Goal: Transaction & Acquisition: Purchase product/service

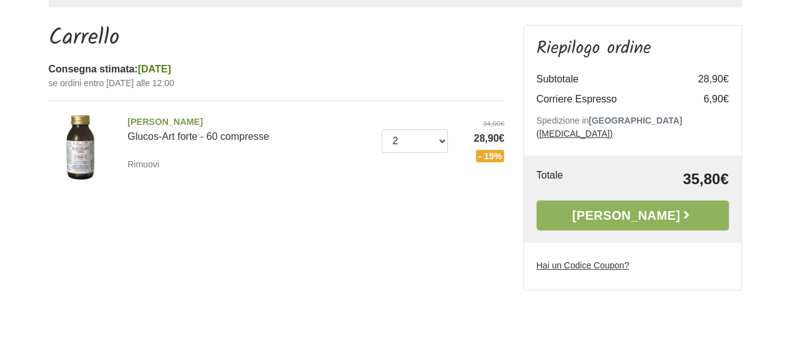
scroll to position [129, 0]
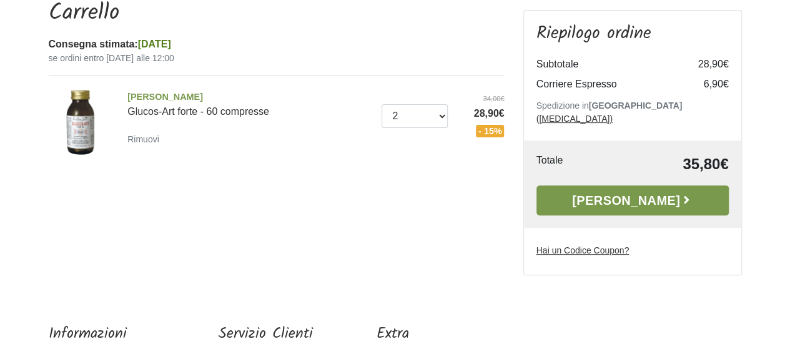
click at [564, 189] on link "Alla Cassa" at bounding box center [633, 201] width 192 height 30
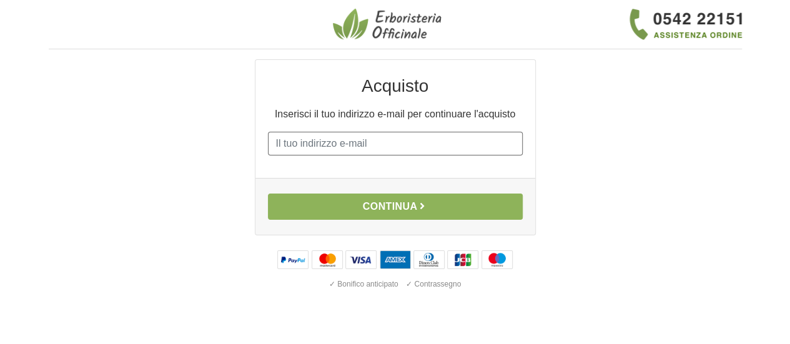
click at [454, 147] on input "E-mail" at bounding box center [395, 144] width 255 height 24
type input "[EMAIL_ADDRESS][DOMAIN_NAME]"
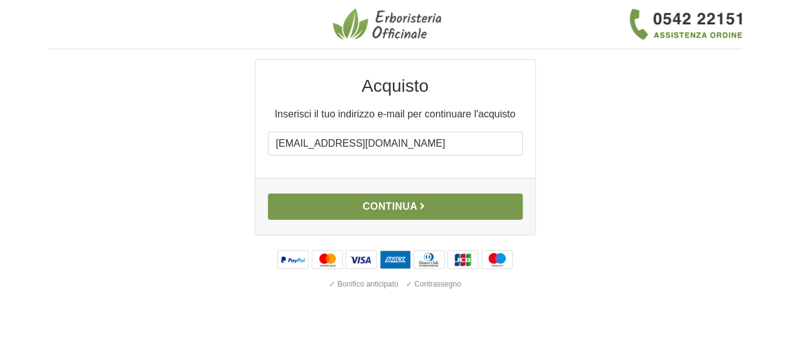
click at [414, 211] on button "Continua" at bounding box center [395, 207] width 255 height 26
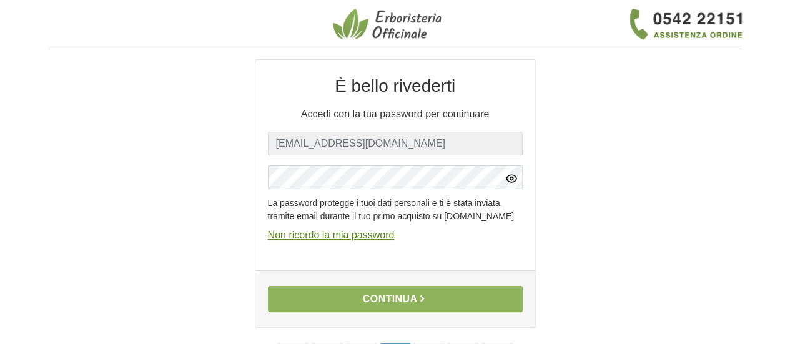
click at [511, 179] on icon "button" at bounding box center [511, 178] width 12 height 12
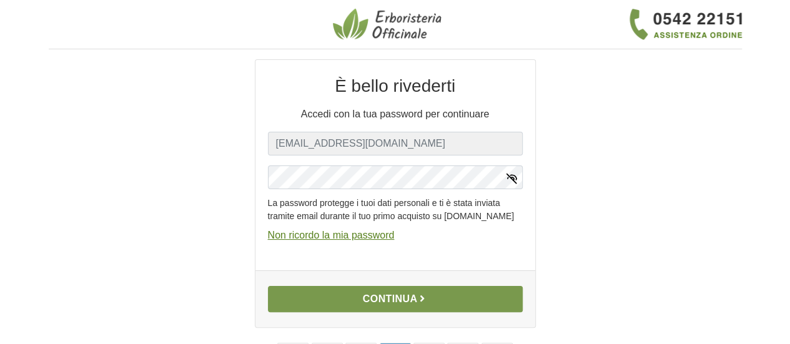
click at [384, 308] on button "Continua" at bounding box center [395, 299] width 255 height 26
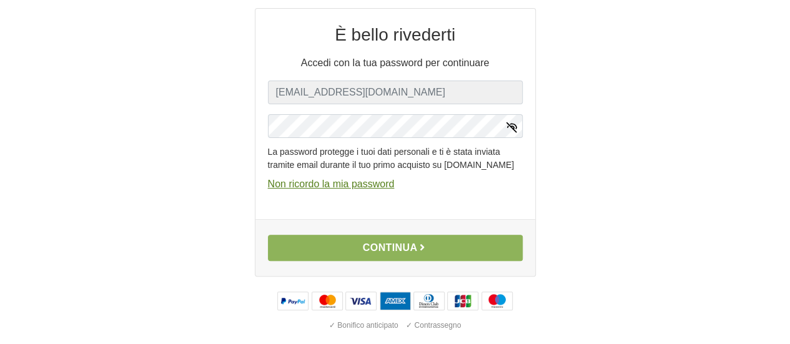
scroll to position [86, 0]
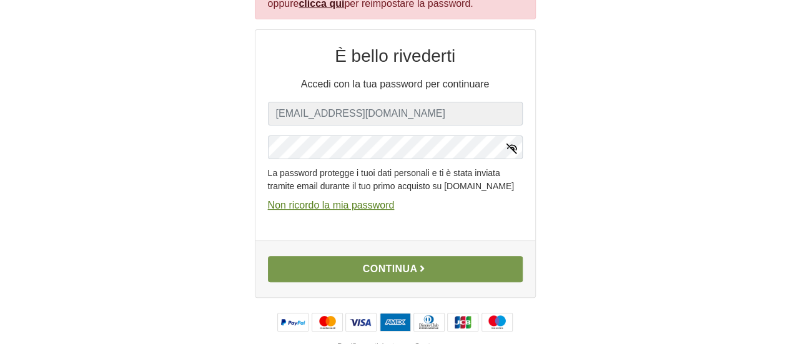
click at [380, 279] on button "Continua" at bounding box center [395, 269] width 255 height 26
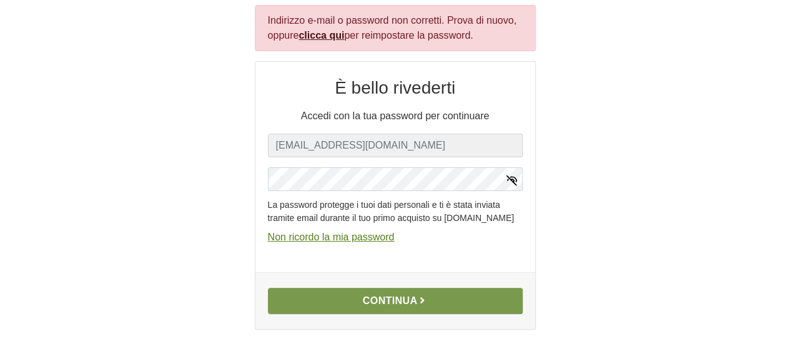
scroll to position [49, 0]
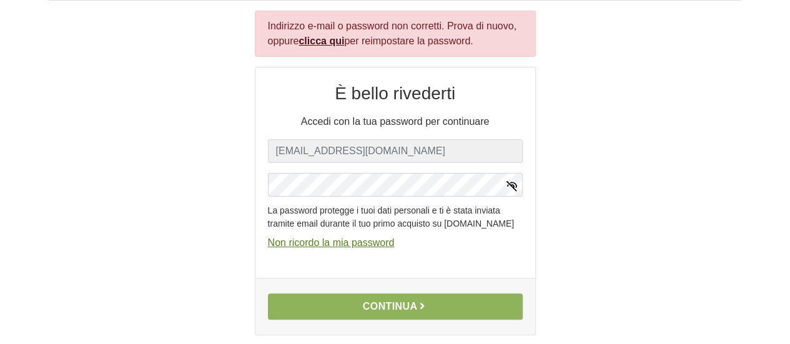
click at [324, 39] on link "clicca qui" at bounding box center [322, 41] width 46 height 11
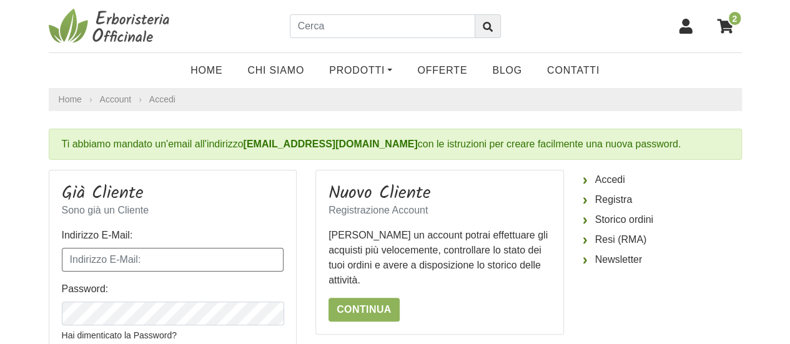
click at [267, 265] on input "Indirizzo E-Mail:" at bounding box center [173, 260] width 222 height 24
type input "[EMAIL_ADDRESS][DOMAIN_NAME]"
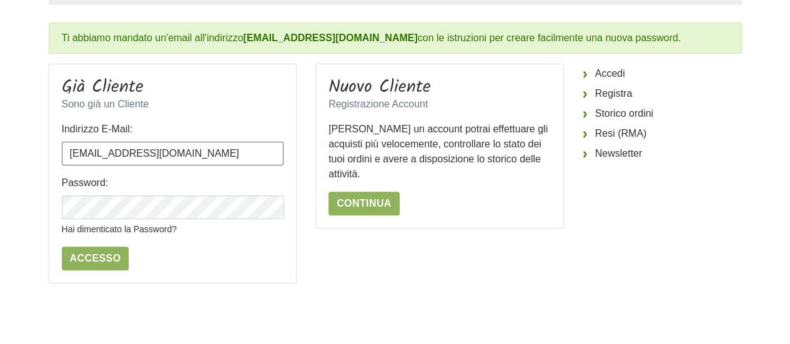
scroll to position [107, 0]
click at [270, 207] on icon "button" at bounding box center [272, 207] width 12 height 12
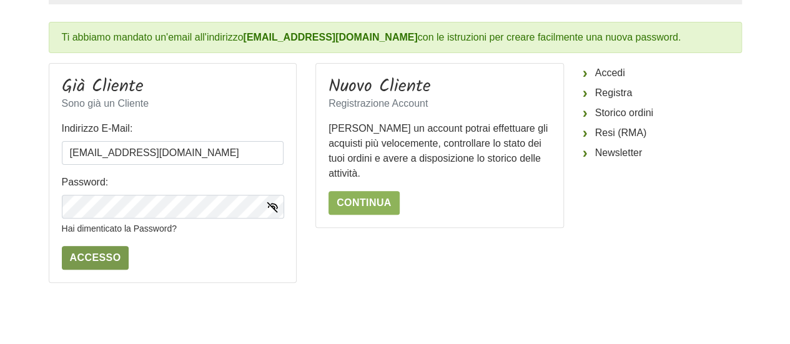
click at [99, 251] on input "Accesso" at bounding box center [95, 258] width 67 height 24
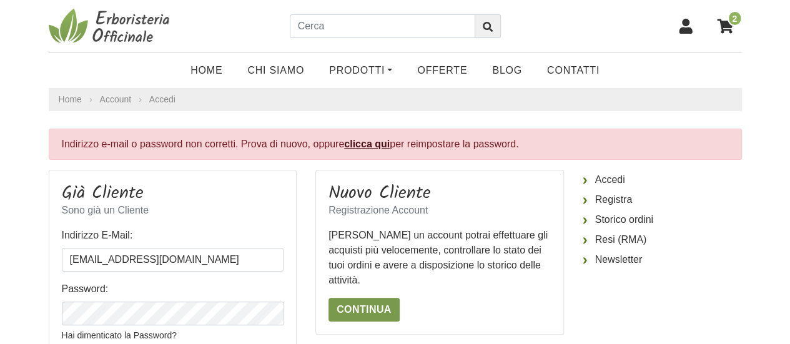
click at [376, 306] on link "Continua" at bounding box center [364, 310] width 71 height 24
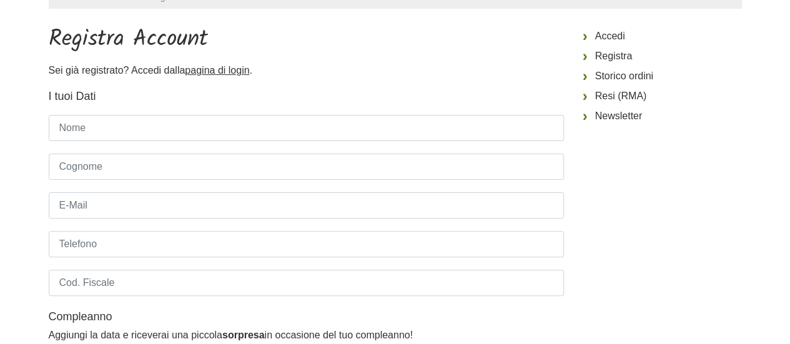
scroll to position [105, 0]
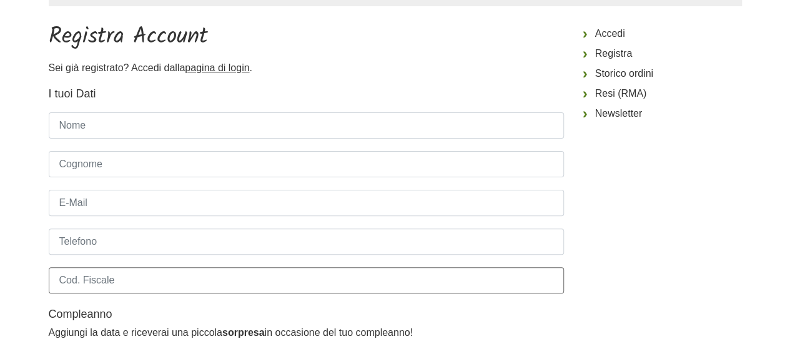
type input "[EMAIL_ADDRESS][DOMAIN_NAME]"
click at [163, 124] on input "Nome" at bounding box center [306, 125] width 515 height 26
type input "[PERSON_NAME]"
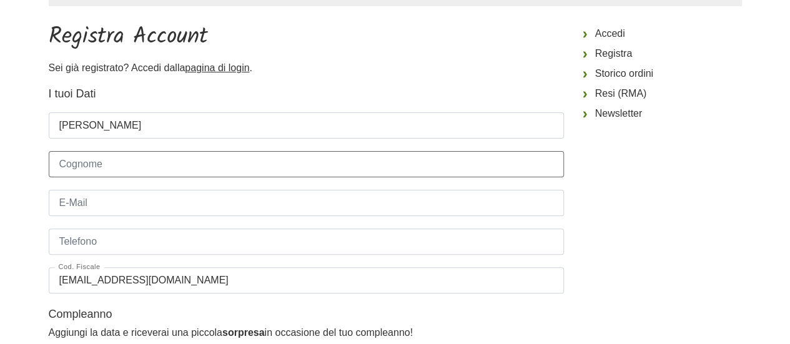
type input "DASSANO"
type input "[EMAIL_ADDRESS][DOMAIN_NAME]"
type input "3382293333"
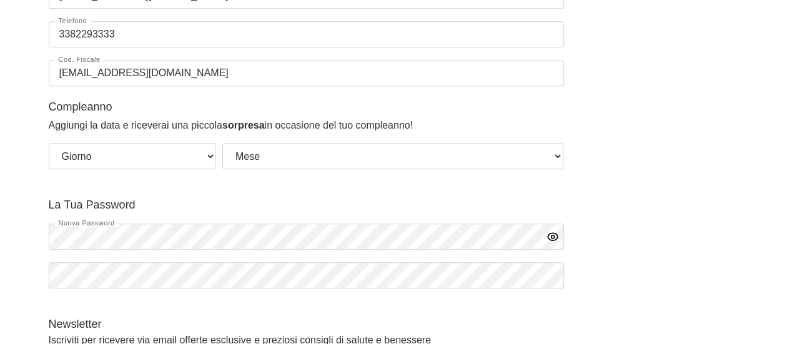
scroll to position [349, 0]
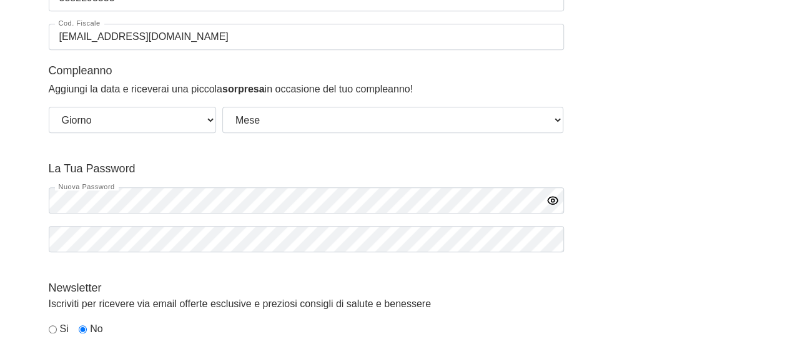
click at [553, 198] on icon "button" at bounding box center [553, 200] width 12 height 12
click at [554, 238] on icon "button" at bounding box center [553, 239] width 12 height 12
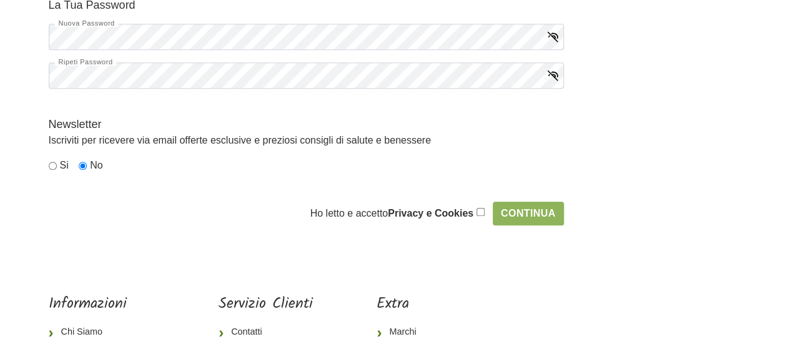
scroll to position [513, 0]
click at [481, 210] on input "checkbox" at bounding box center [481, 211] width 8 height 8
checkbox input "true"
click at [532, 213] on input "Continua" at bounding box center [528, 213] width 71 height 24
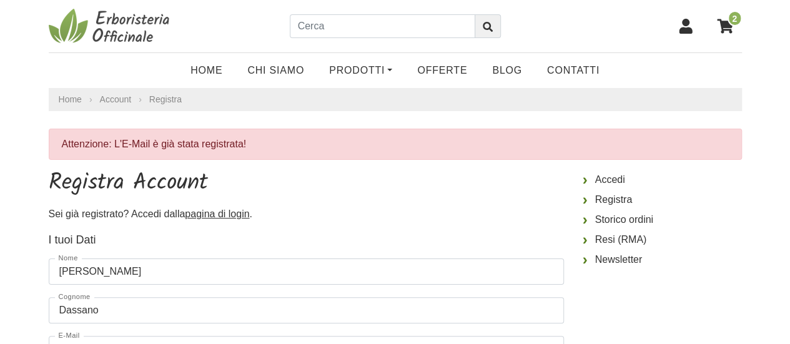
click at [532, 213] on p "Sei già registrato? Accedi dalla pagina di login ." at bounding box center [306, 214] width 515 height 15
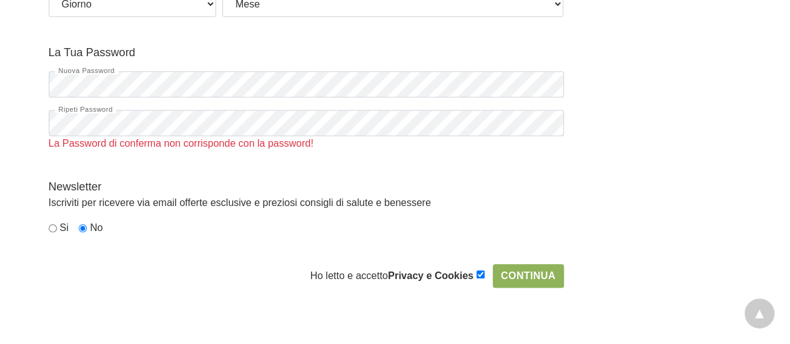
scroll to position [524, 0]
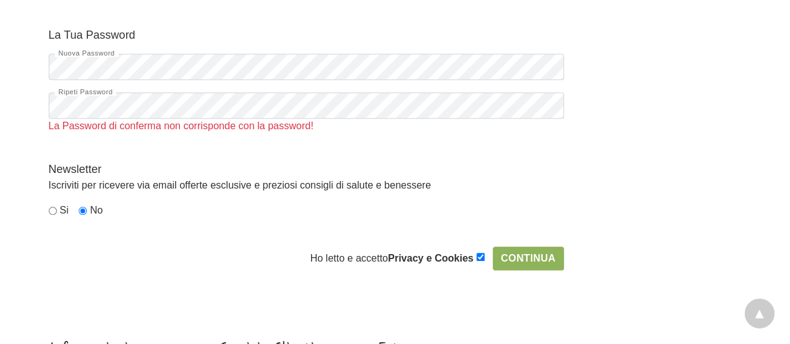
click at [158, 178] on p "Iscriviti per ricevere via email offerte esclusive e preziosi consigli di salut…" at bounding box center [306, 185] width 515 height 15
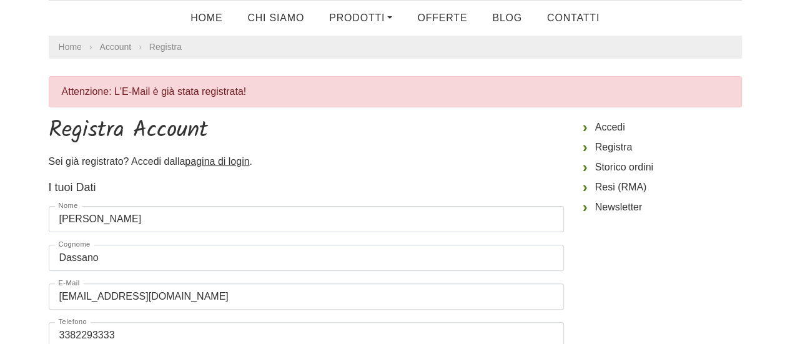
scroll to position [10, 0]
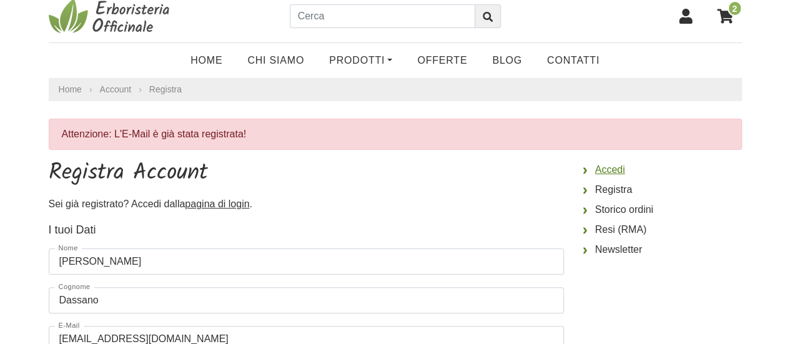
click at [616, 170] on link "Accedi" at bounding box center [662, 170] width 159 height 20
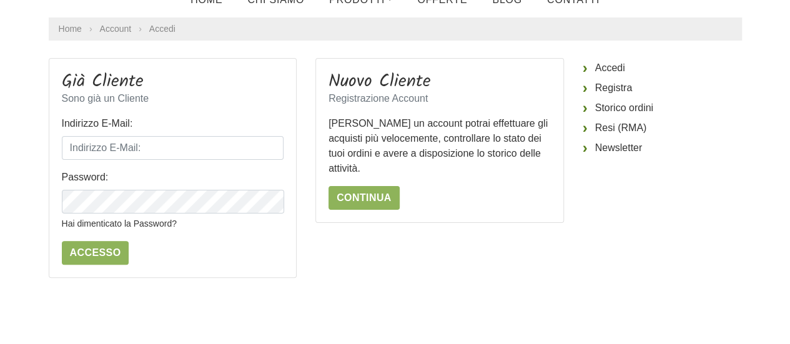
scroll to position [79, 0]
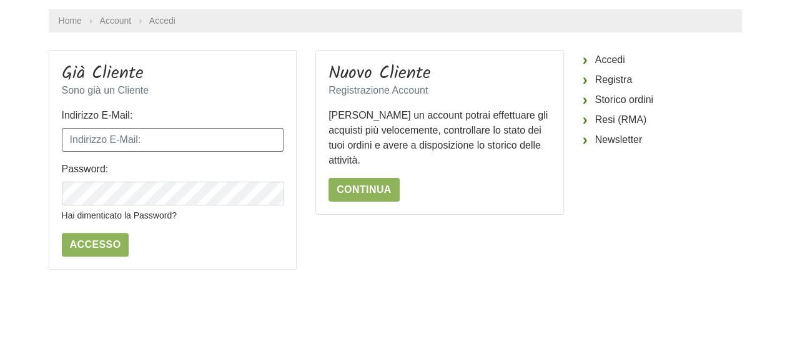
type input "[EMAIL_ADDRESS][DOMAIN_NAME]"
click at [277, 194] on icon "button" at bounding box center [272, 194] width 10 height 7
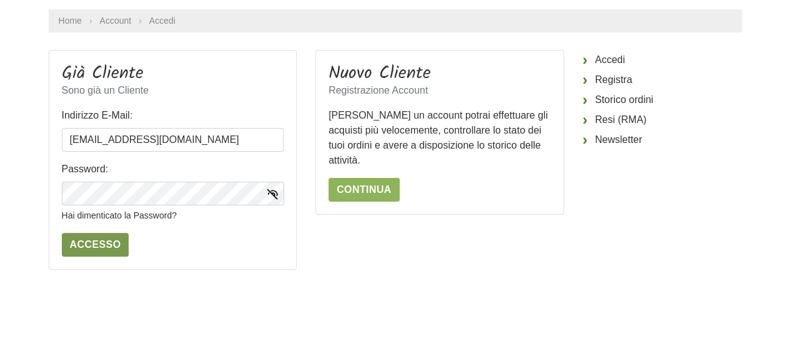
click at [101, 240] on input "Accesso" at bounding box center [95, 245] width 67 height 24
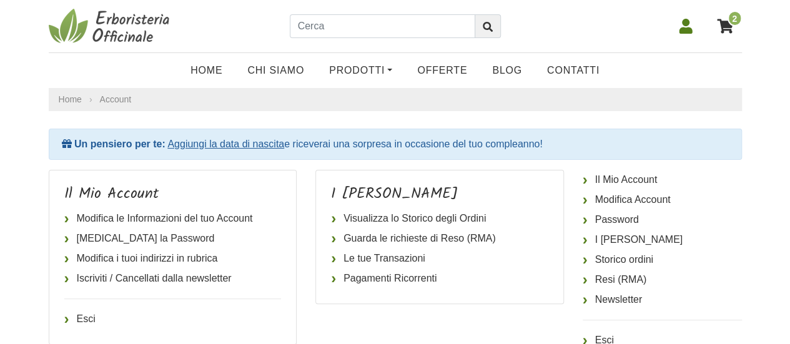
click at [728, 29] on icon at bounding box center [725, 26] width 16 height 16
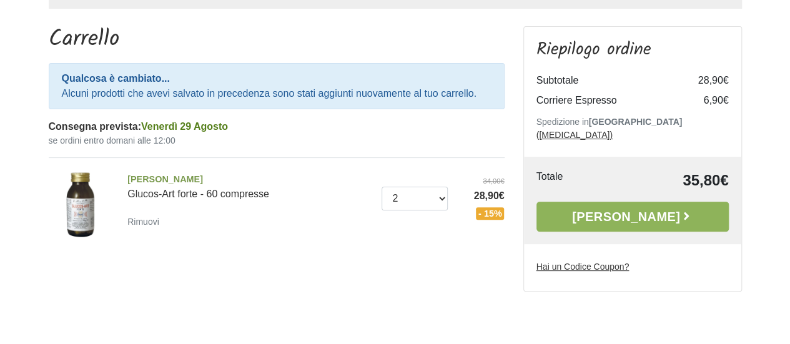
scroll to position [104, 0]
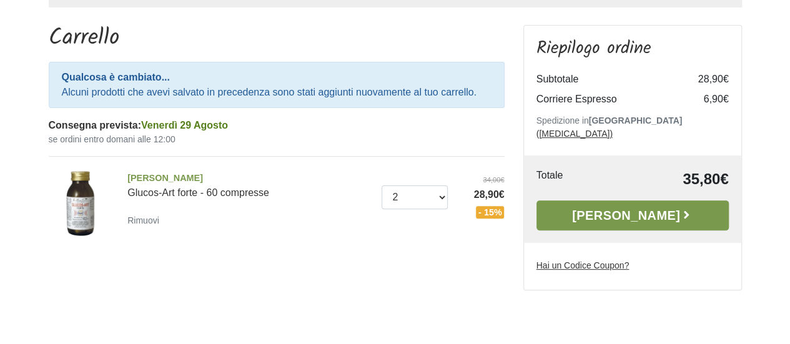
click at [613, 201] on link "[PERSON_NAME]" at bounding box center [633, 216] width 192 height 30
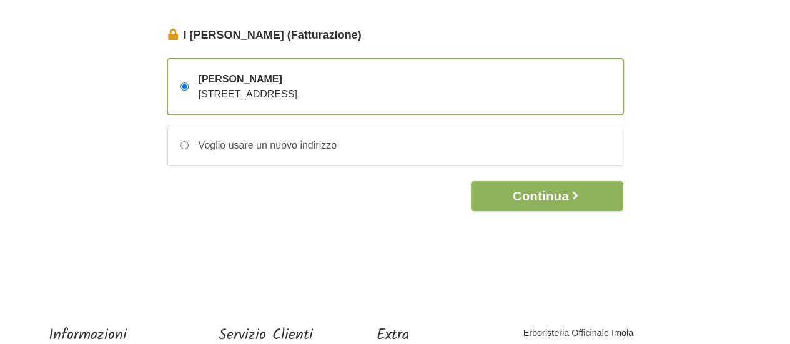
scroll to position [107, 0]
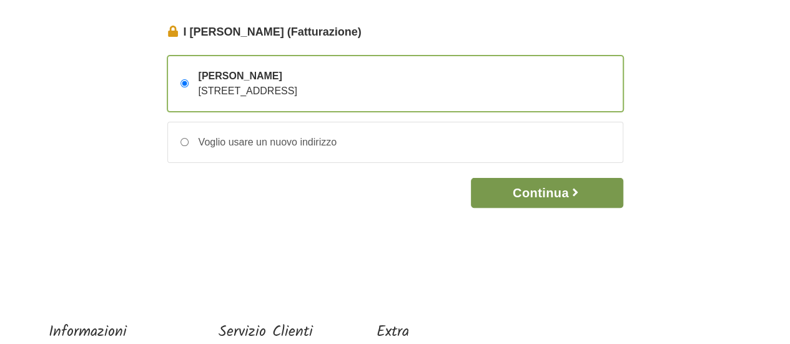
click at [557, 189] on button "Continua" at bounding box center [547, 193] width 152 height 30
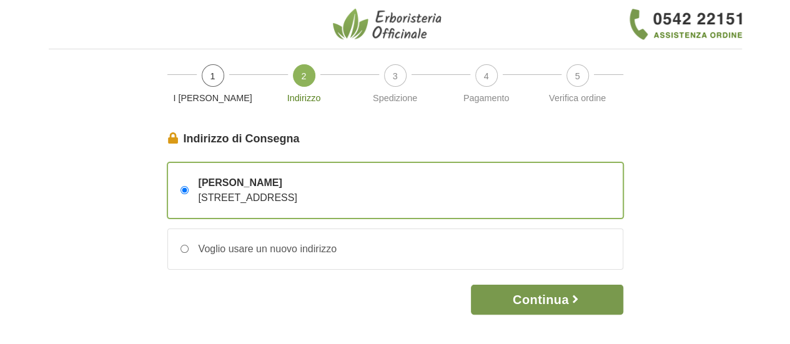
click at [538, 299] on button "Continua" at bounding box center [547, 300] width 152 height 30
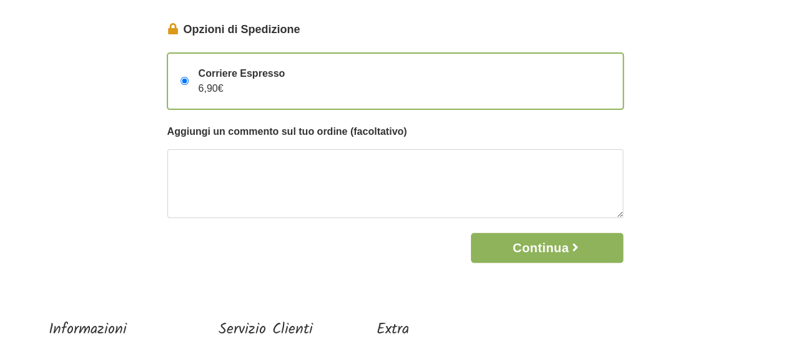
scroll to position [112, 0]
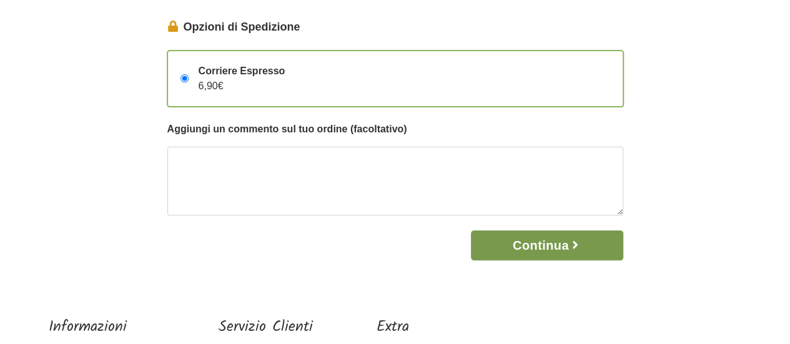
click at [575, 241] on icon "button" at bounding box center [575, 245] width 5 height 8
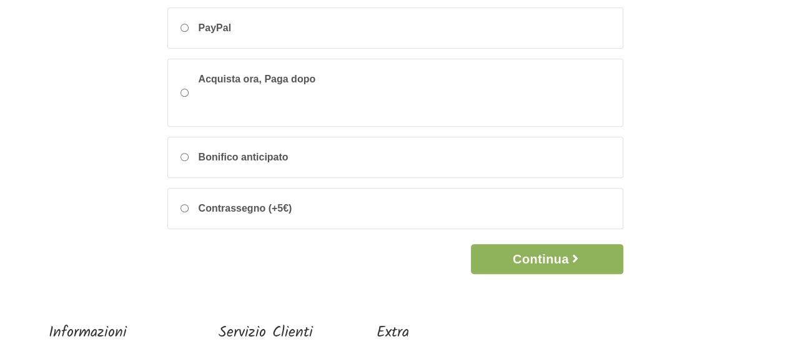
scroll to position [207, 0]
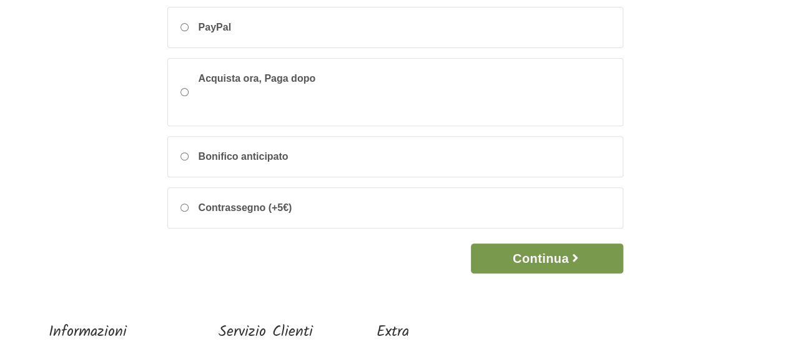
click at [557, 257] on button "Continua" at bounding box center [547, 259] width 152 height 30
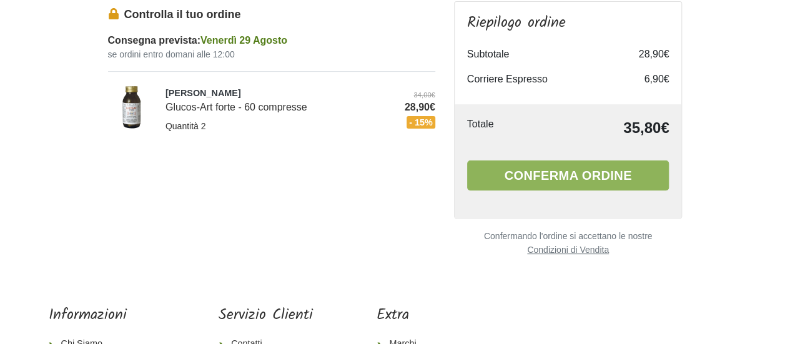
scroll to position [133, 0]
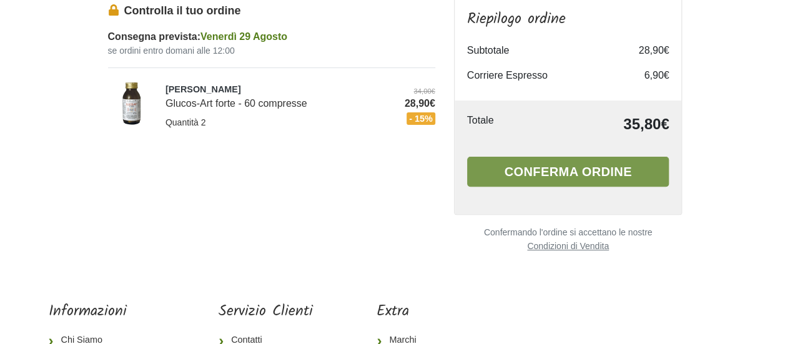
click at [565, 170] on button "Conferma ordine" at bounding box center [568, 172] width 202 height 30
